Goal: Task Accomplishment & Management: Use online tool/utility

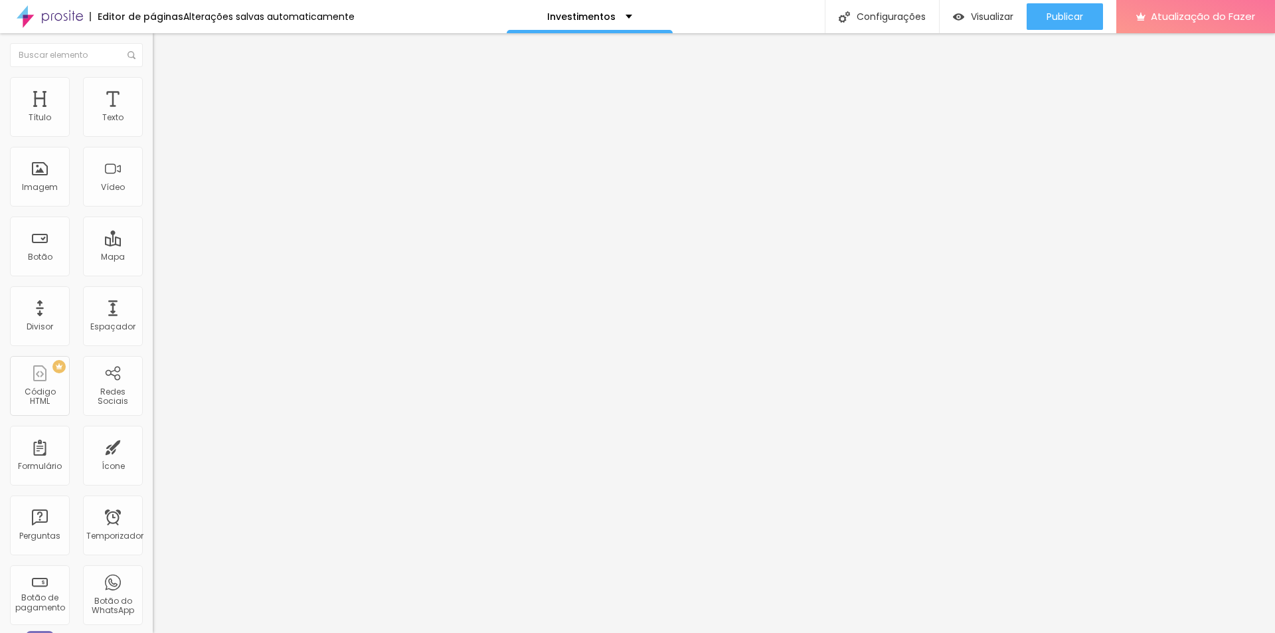
click at [153, 313] on div "Editar nulo Estilo Avançado 16 Tamanho do texto 0 Espaço entre letras 1.3 Altur…" at bounding box center [229, 333] width 153 height 600
type input "1.2"
type input "1.1"
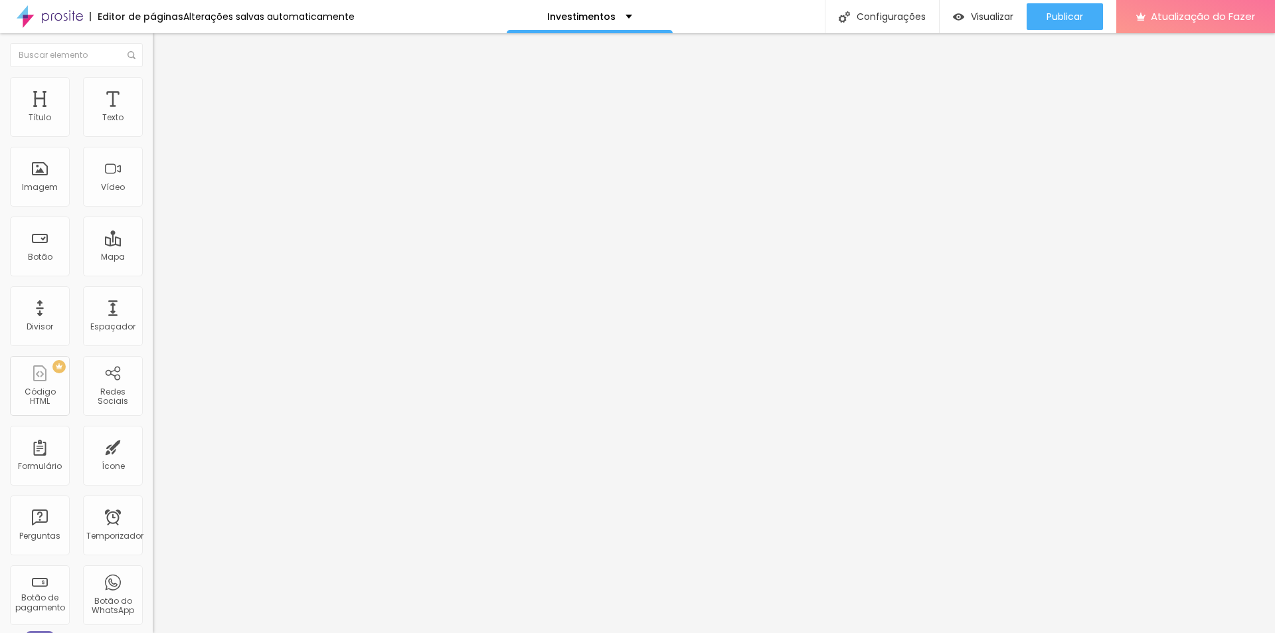
type input "1"
type input "0.8"
type input "0.5"
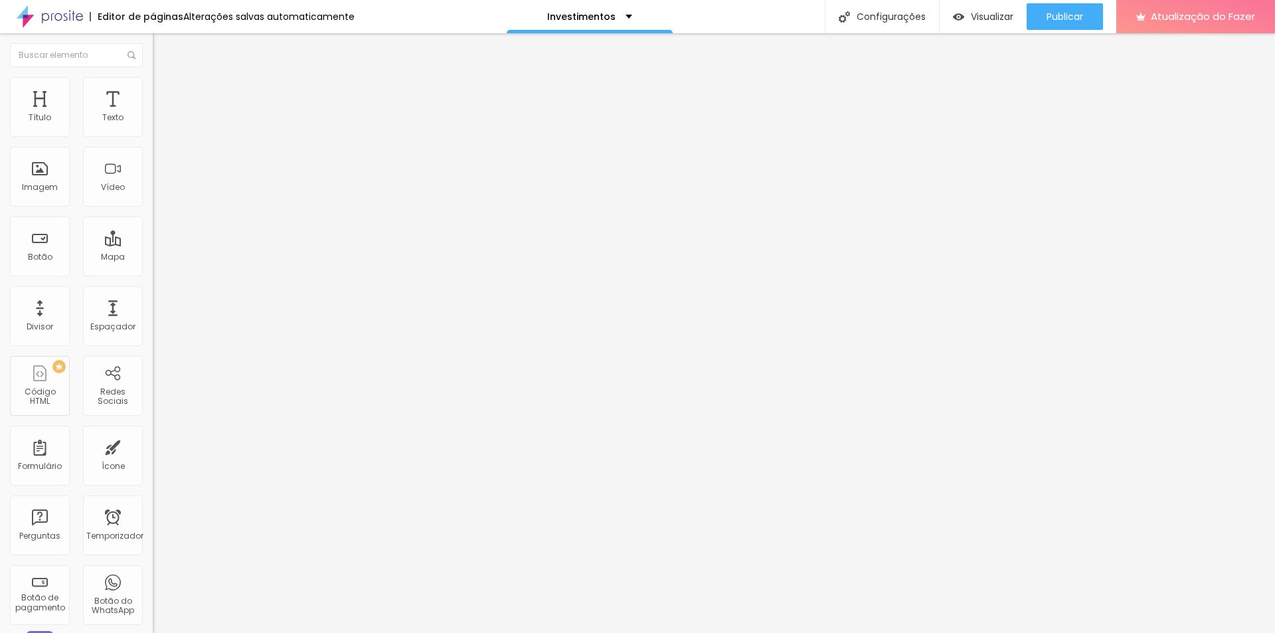
type input "0.5"
drag, startPoint x: 72, startPoint y: 182, endPoint x: 10, endPoint y: 179, distance: 62.5
type input "0.5"
click at [153, 620] on input "range" at bounding box center [196, 625] width 86 height 11
click at [1068, 16] on font "Publicar" at bounding box center [1064, 16] width 37 height 13
